Goal: Transaction & Acquisition: Book appointment/travel/reservation

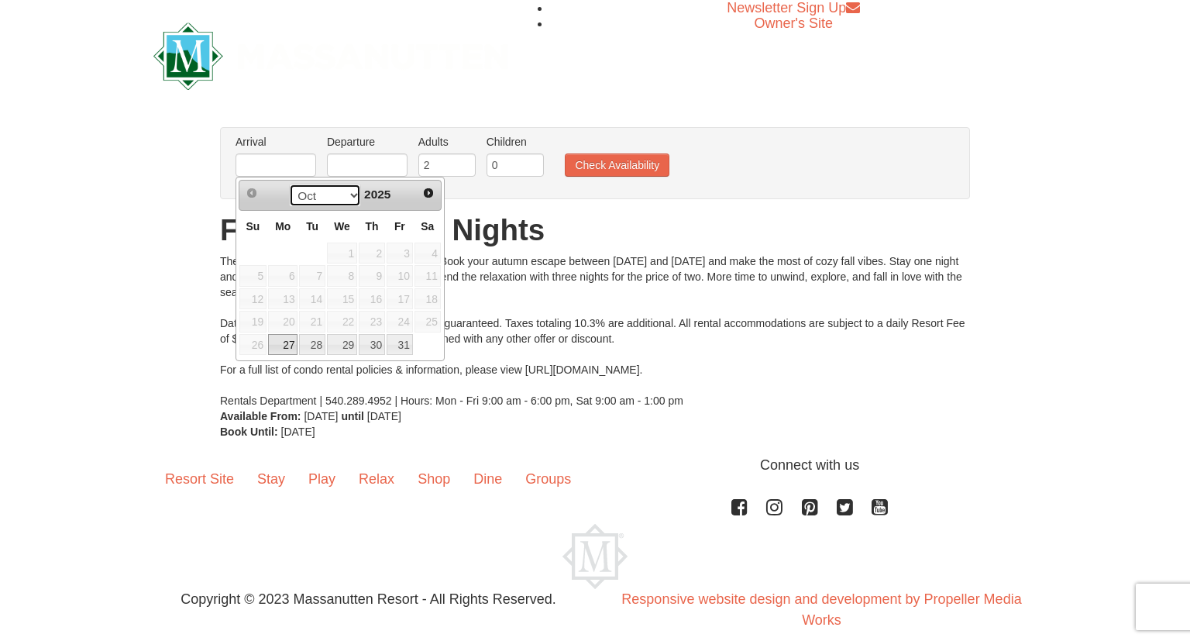
click at [289, 184] on select "Oct Nov" at bounding box center [325, 195] width 72 height 23
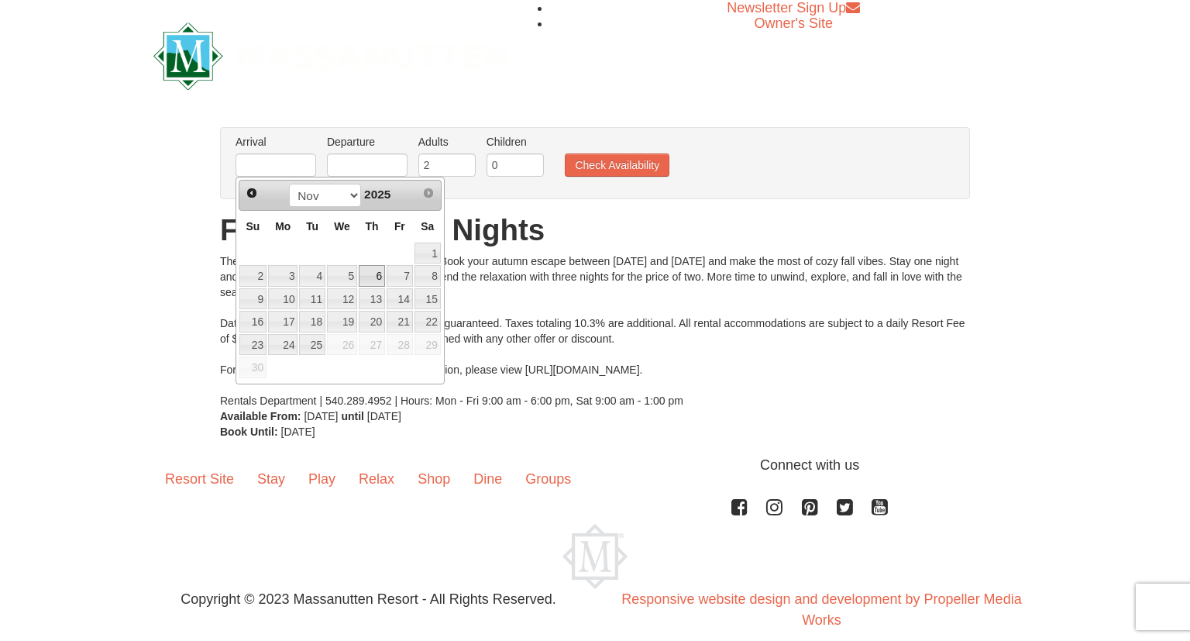
click at [370, 278] on link "6" at bounding box center [372, 276] width 26 height 22
type input "[DATE]"
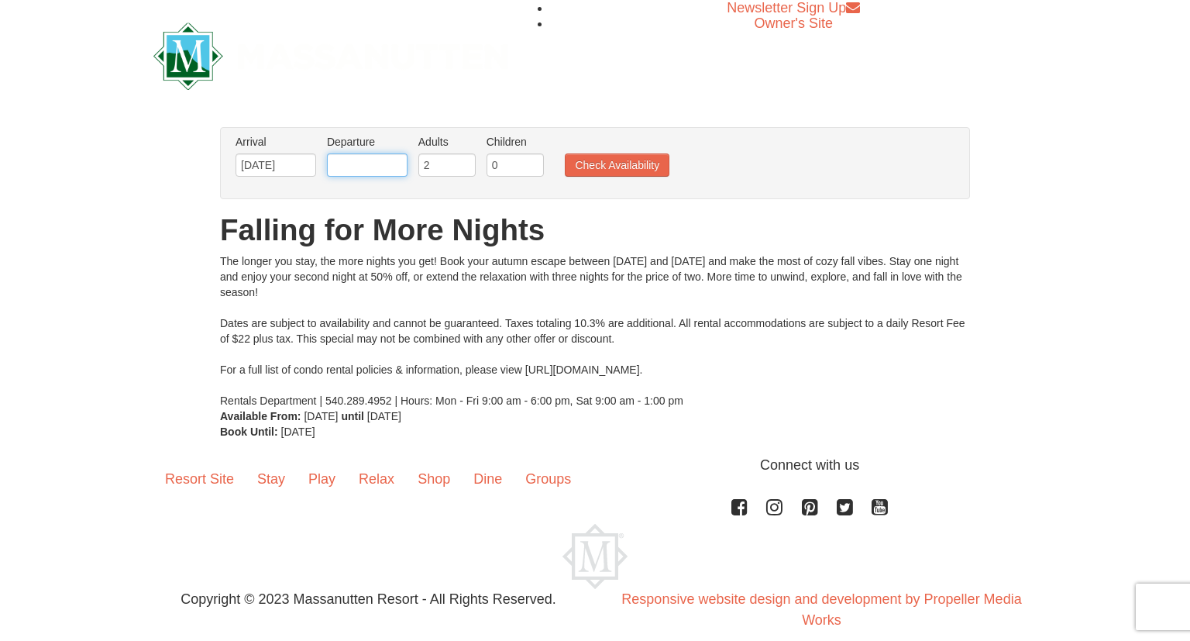
click at [389, 169] on input "text" at bounding box center [367, 164] width 81 height 23
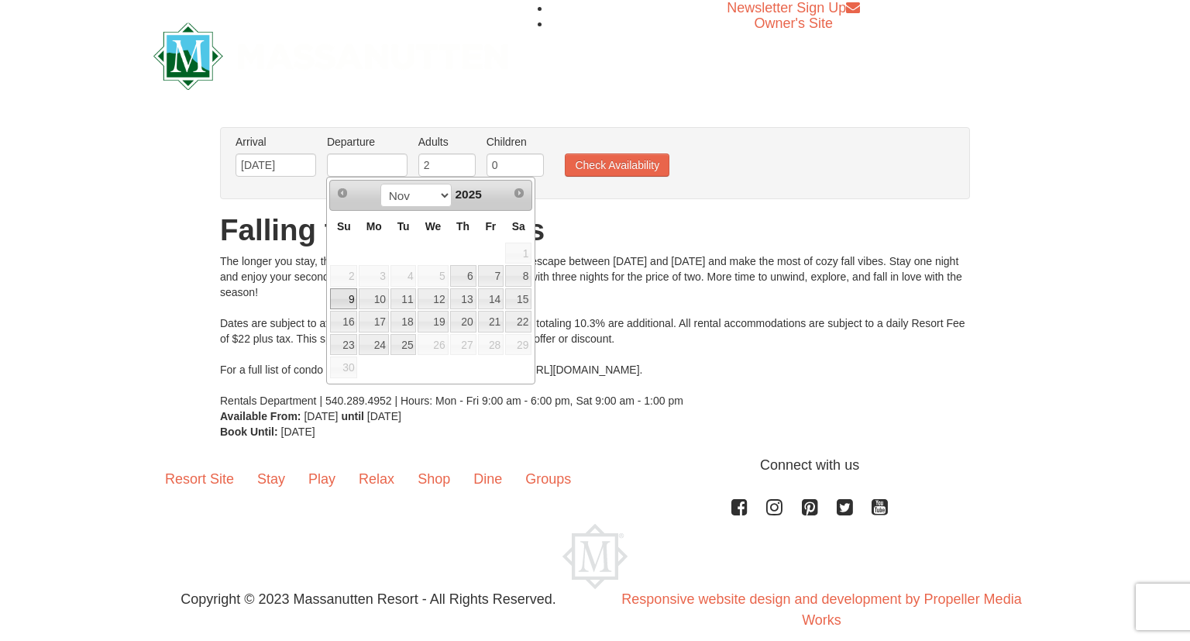
click at [344, 302] on link "9" at bounding box center [343, 299] width 27 height 22
type input "[DATE]"
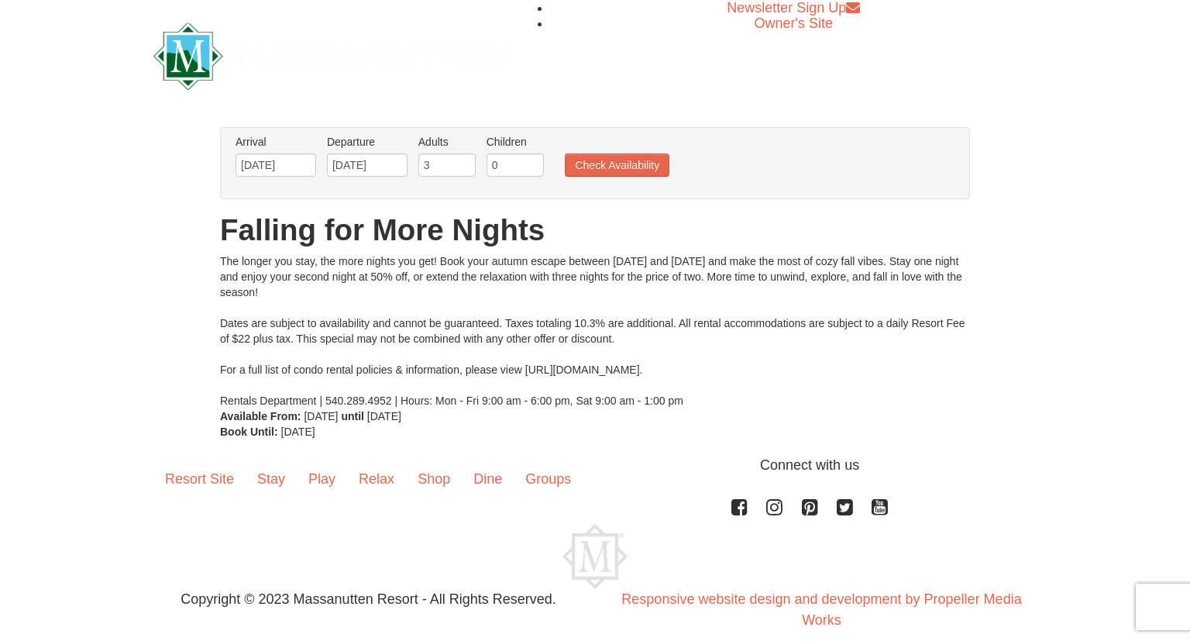
type input "3"
click at [465, 163] on input "3" at bounding box center [446, 164] width 57 height 23
click at [645, 161] on button "Check Availability" at bounding box center [617, 164] width 105 height 23
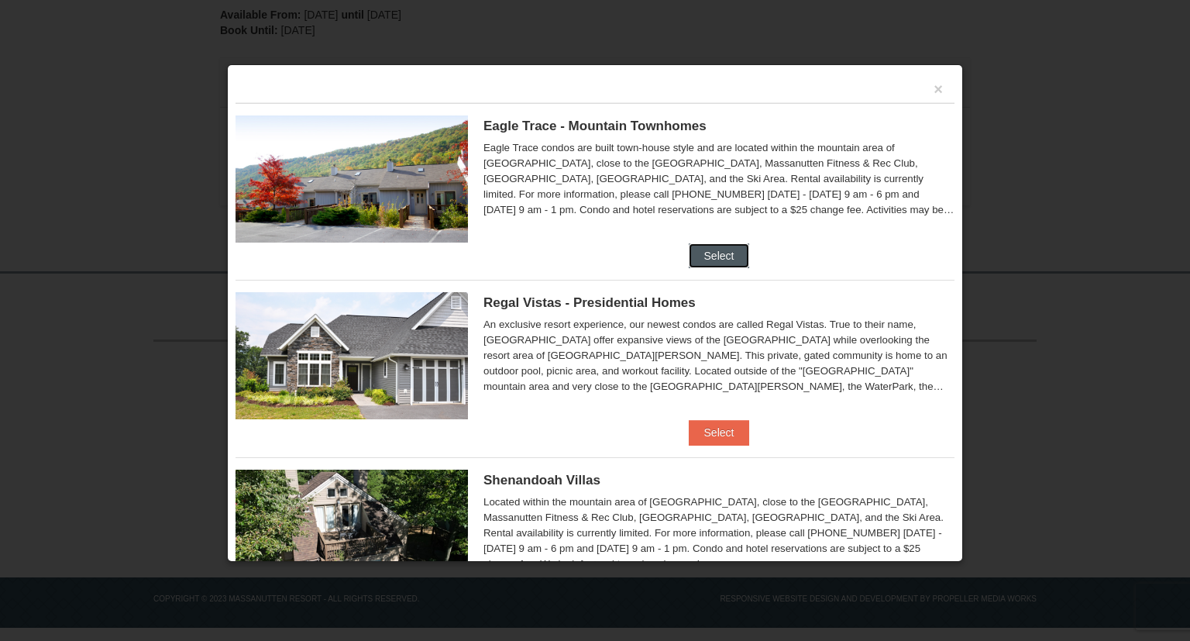
drag, startPoint x: 710, startPoint y: 259, endPoint x: 578, endPoint y: 260, distance: 131.7
click at [578, 260] on li "Eagle Trace - Mountain Townhomes Eagle Trace One Bedroom Townhouse with Full Ki…" at bounding box center [595, 185] width 719 height 165
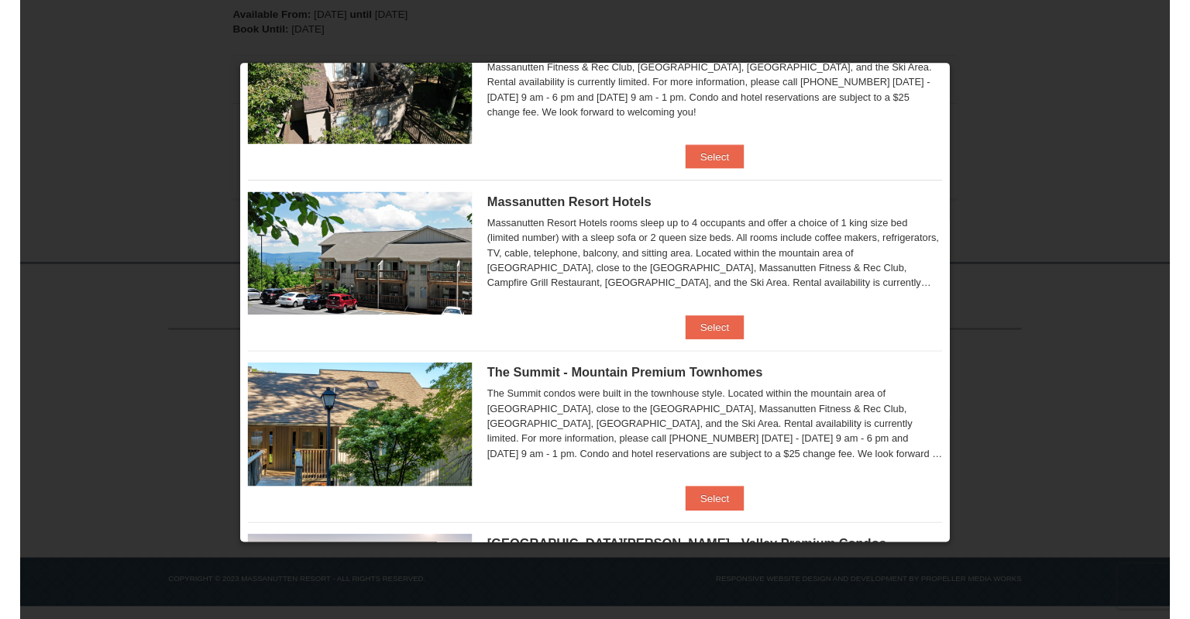
scroll to position [468, 0]
